Goal: Transaction & Acquisition: Purchase product/service

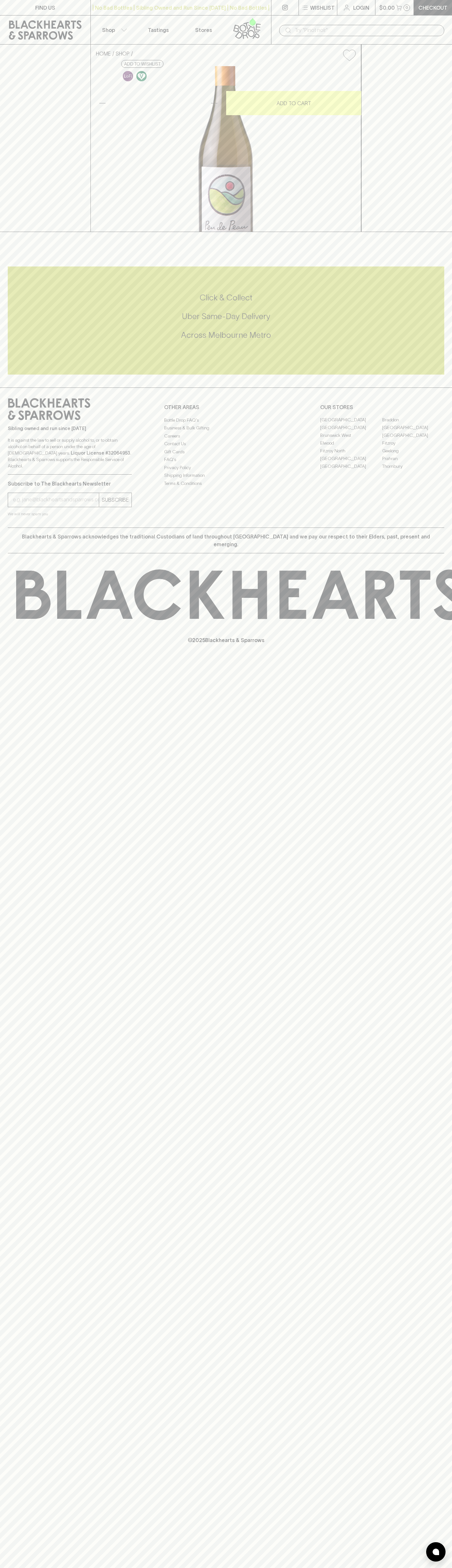
click at [282, 26] on div "​" at bounding box center [361, 30] width 165 height 12
click at [426, 1029] on div "FIND US | No Bad Bottles | Sibling Owned and Run Since [DATE] | No Bad Bottles …" at bounding box center [226, 784] width 452 height 1568
click at [24, 1567] on html "FIND US | No Bad Bottles | Sibling Owned and Run Since [DATE] | No Bad Bottles …" at bounding box center [226, 784] width 452 height 1568
click at [29, 1567] on html "FIND US | No Bad Bottles | Sibling Owned and Run Since [DATE] | No Bad Bottles …" at bounding box center [226, 784] width 452 height 1568
